Goal: Information Seeking & Learning: Learn about a topic

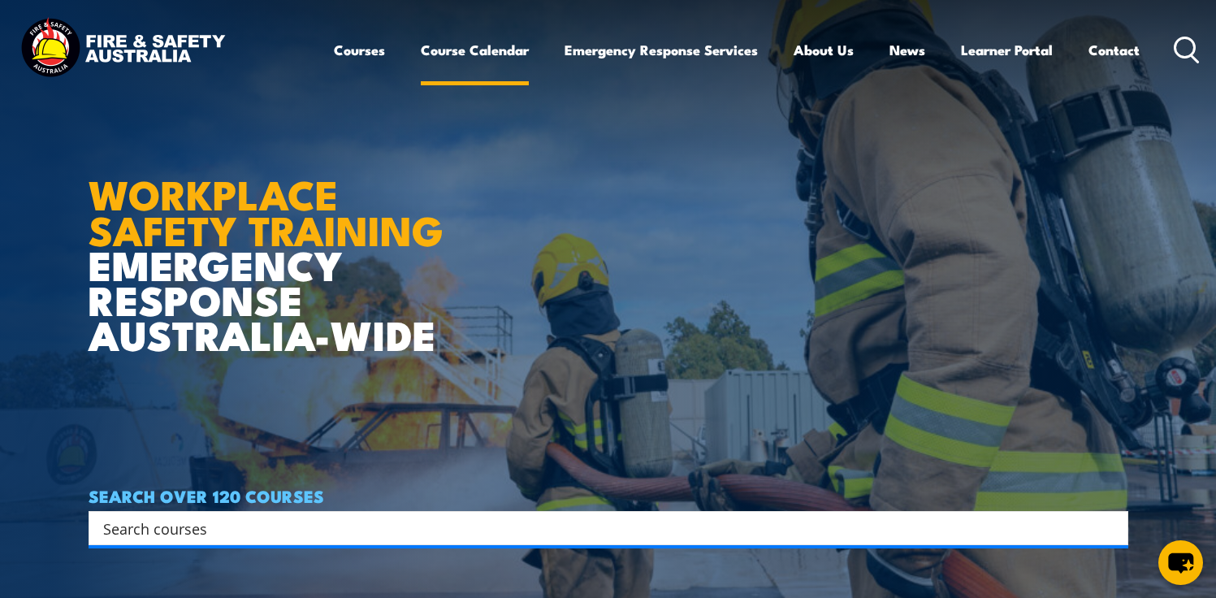
click at [499, 54] on link "Course Calendar" at bounding box center [475, 49] width 108 height 43
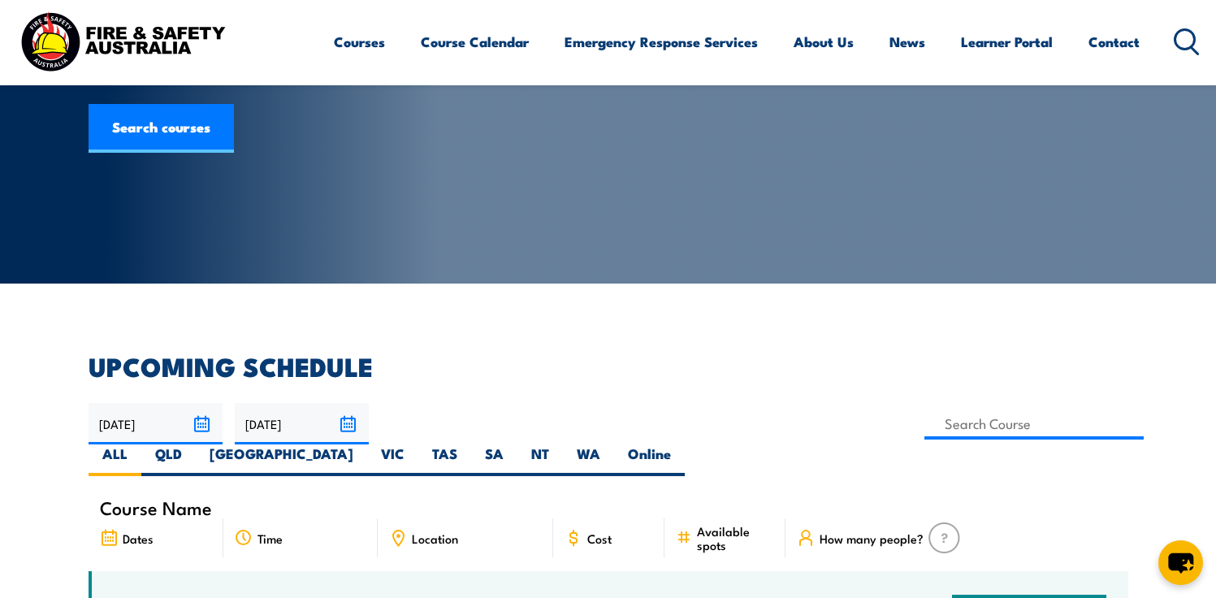
scroll to position [184, 0]
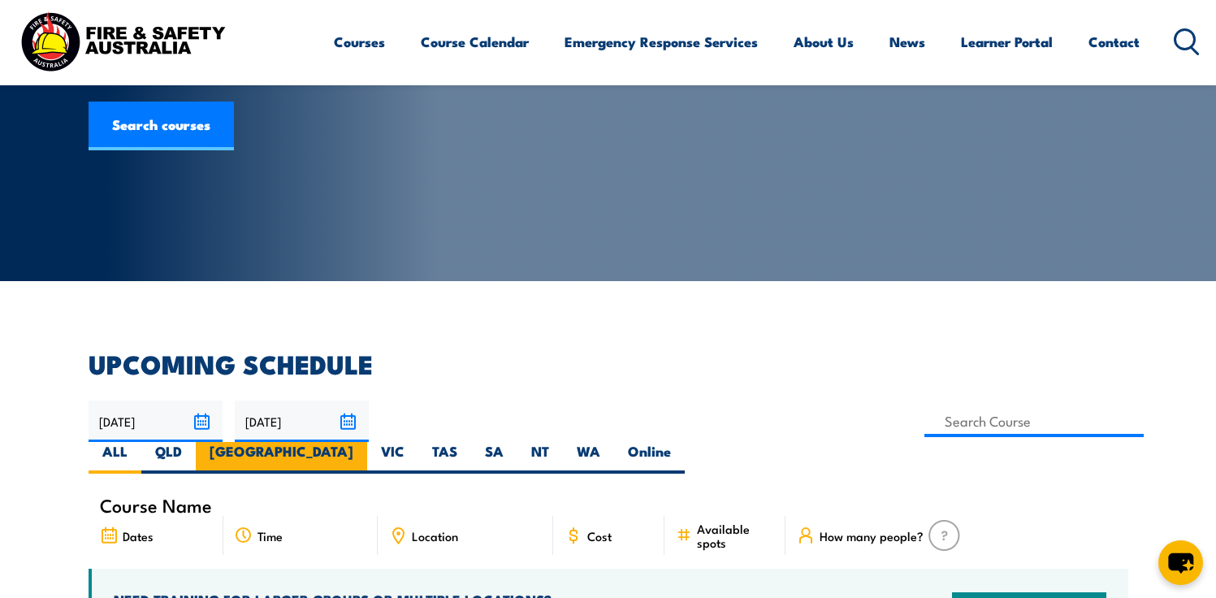
click at [367, 442] on label "[GEOGRAPHIC_DATA]" at bounding box center [281, 458] width 171 height 32
click at [364, 442] on input "[GEOGRAPHIC_DATA]" at bounding box center [358, 447] width 11 height 11
radio input "true"
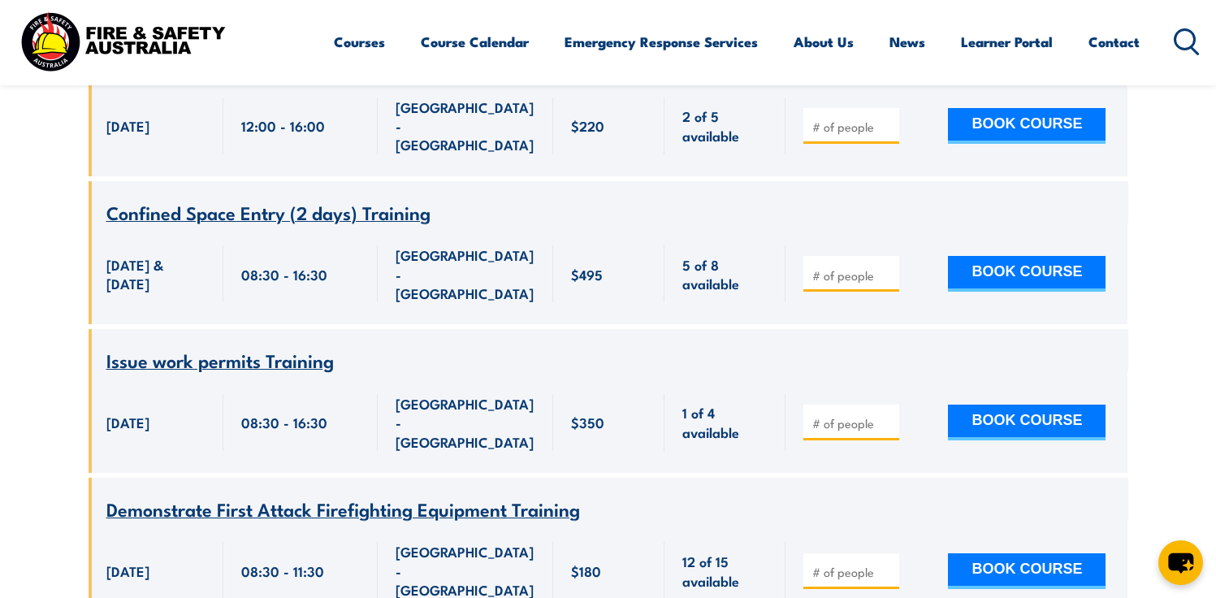
scroll to position [2741, 0]
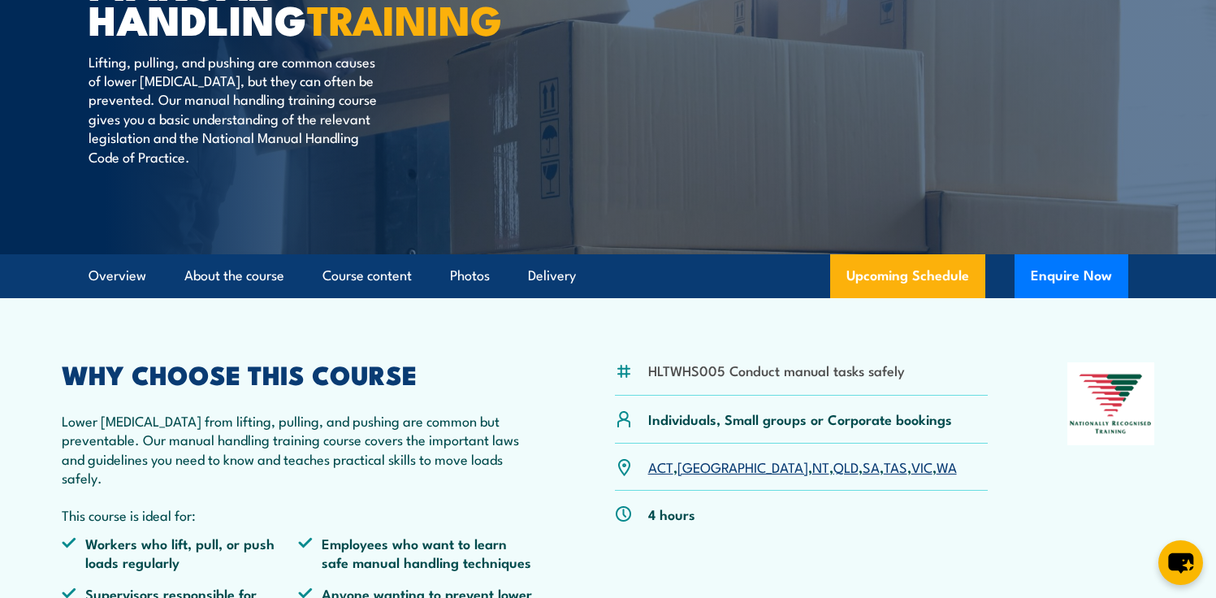
scroll to position [224, 0]
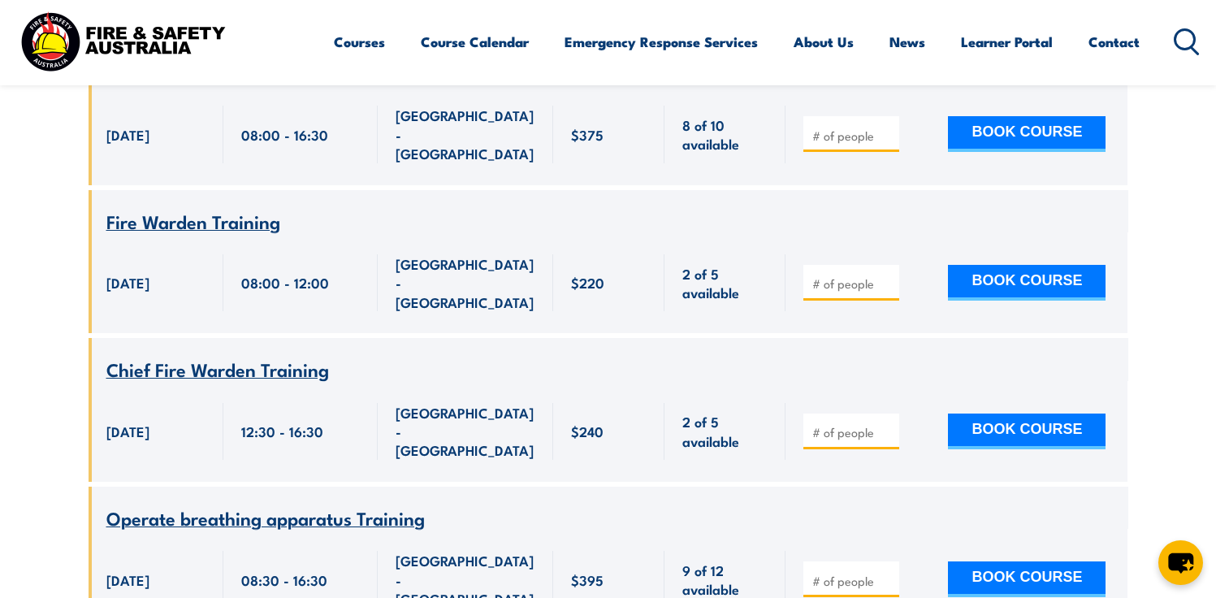
scroll to position [3618, 0]
